Goal: Find contact information: Find contact information

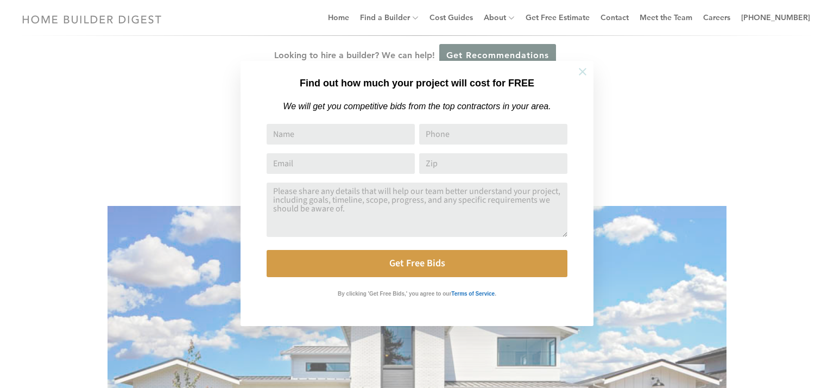
click at [584, 71] on icon at bounding box center [583, 72] width 8 height 8
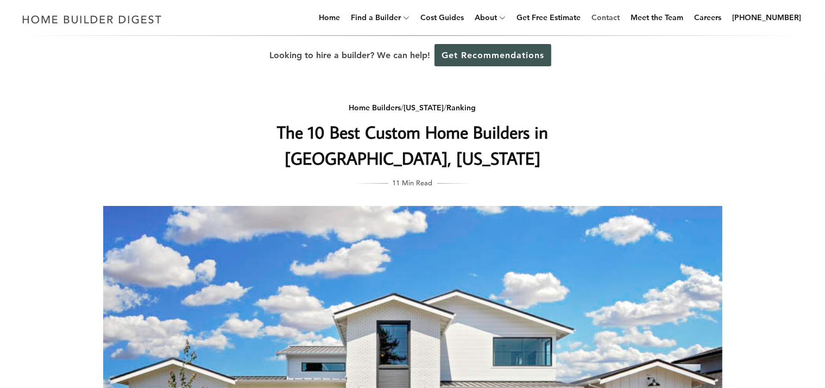
click at [620, 18] on link "Contact" at bounding box center [605, 17] width 37 height 35
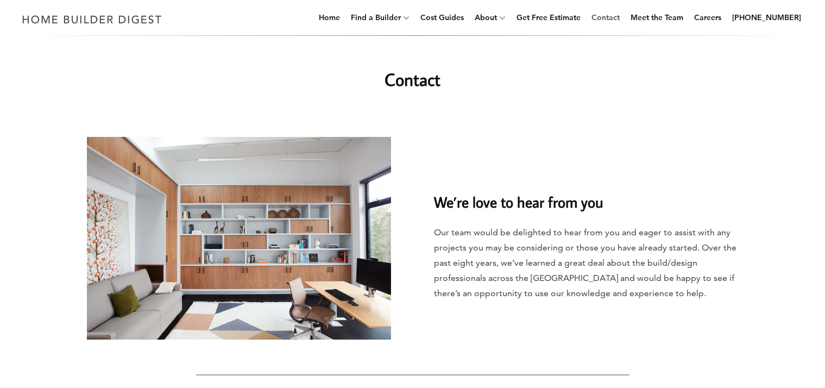
click at [622, 17] on link "Contact" at bounding box center [605, 17] width 37 height 35
